Goal: Information Seeking & Learning: Learn about a topic

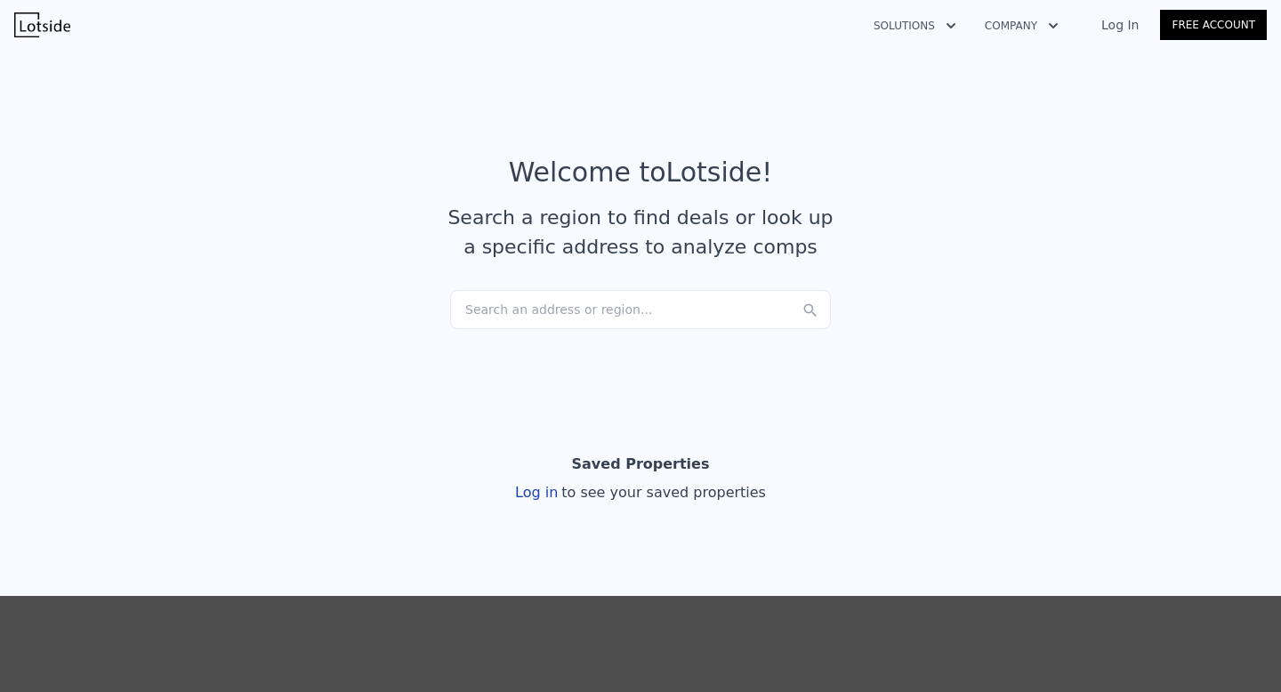
click at [593, 302] on div "Search an address or region..." at bounding box center [640, 309] width 381 height 39
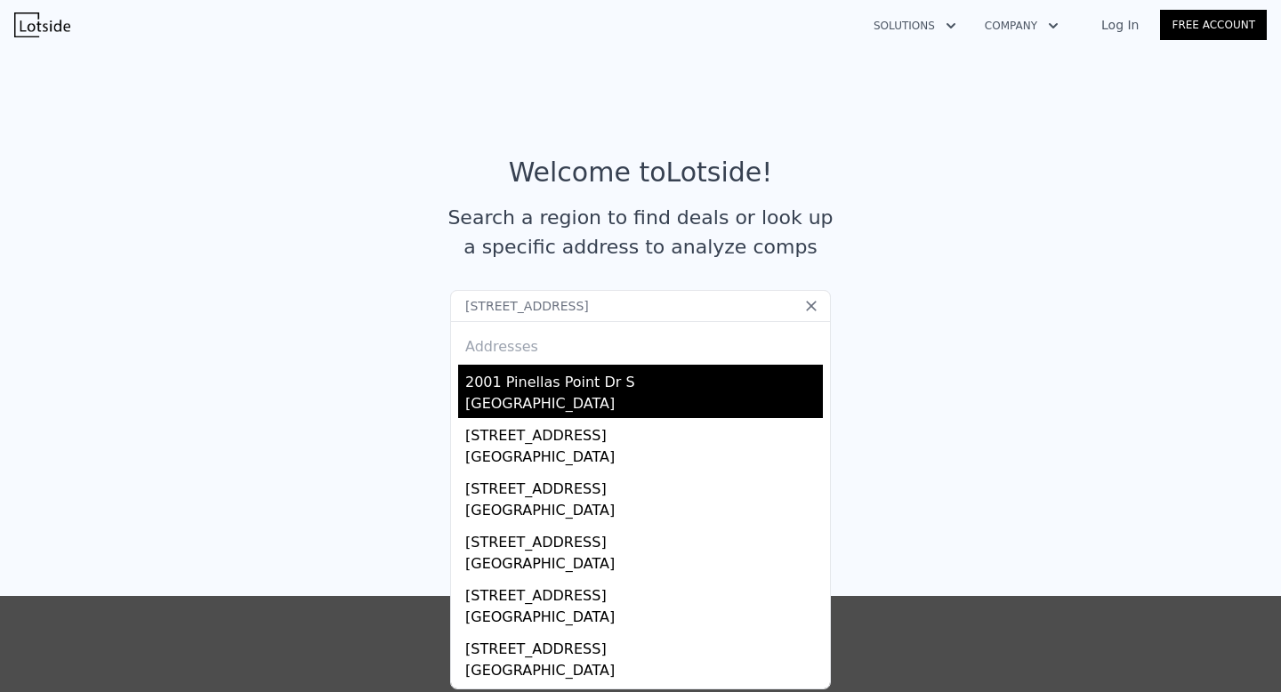
type input "[STREET_ADDRESS]"
click at [603, 398] on div "[GEOGRAPHIC_DATA]" at bounding box center [644, 405] width 358 height 25
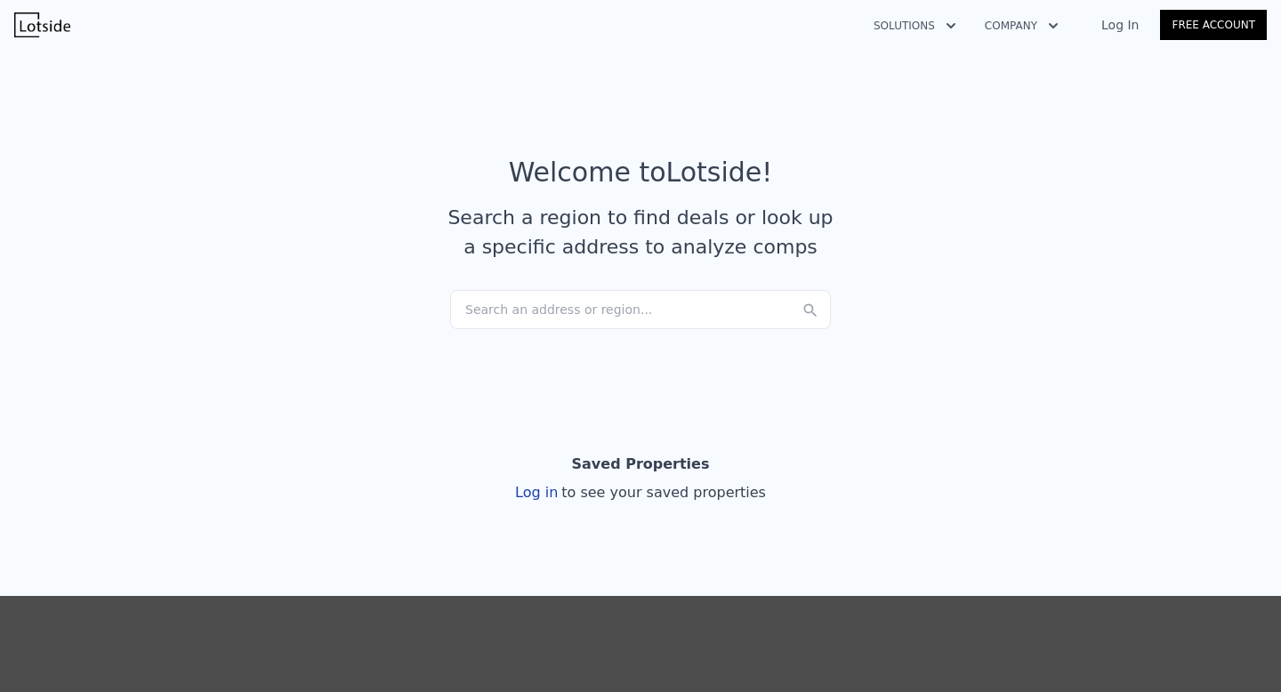
click at [627, 305] on div "Search an address or region..." at bounding box center [640, 309] width 381 height 39
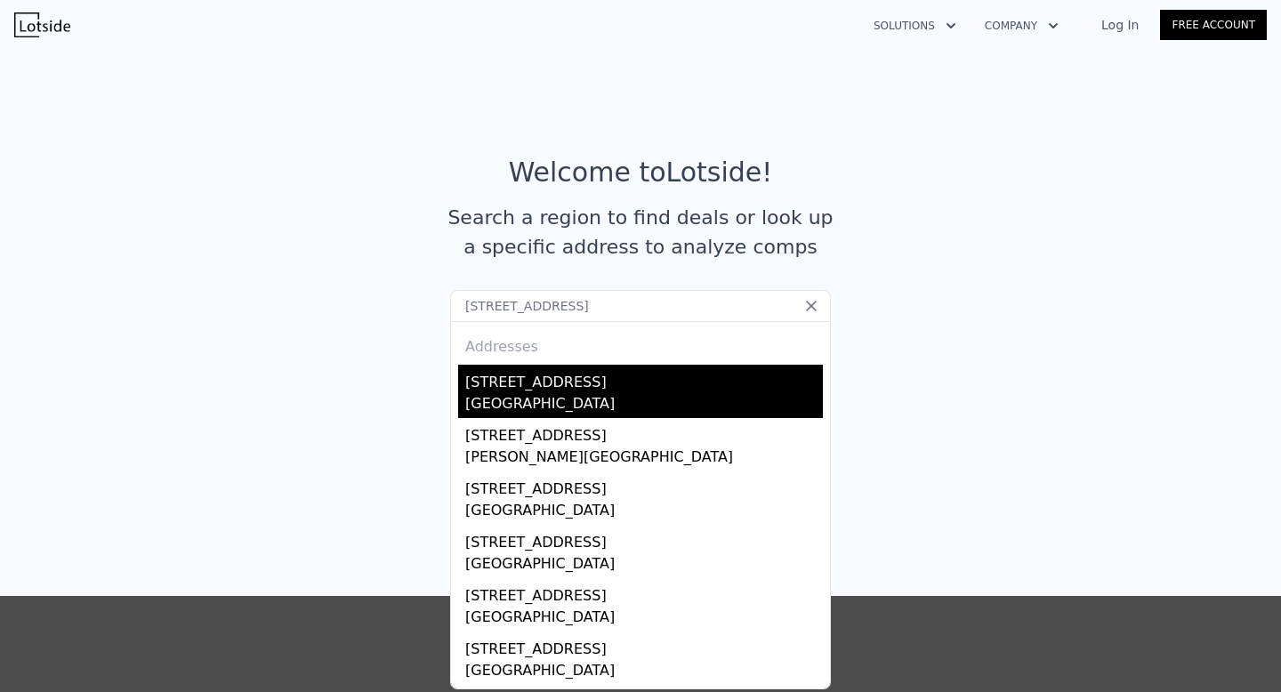
type input "14831 56th St N, Clearwater, FL 33760"
click at [592, 383] on div "14831 56th St N" at bounding box center [644, 379] width 358 height 28
